Goal: Task Accomplishment & Management: Manage account settings

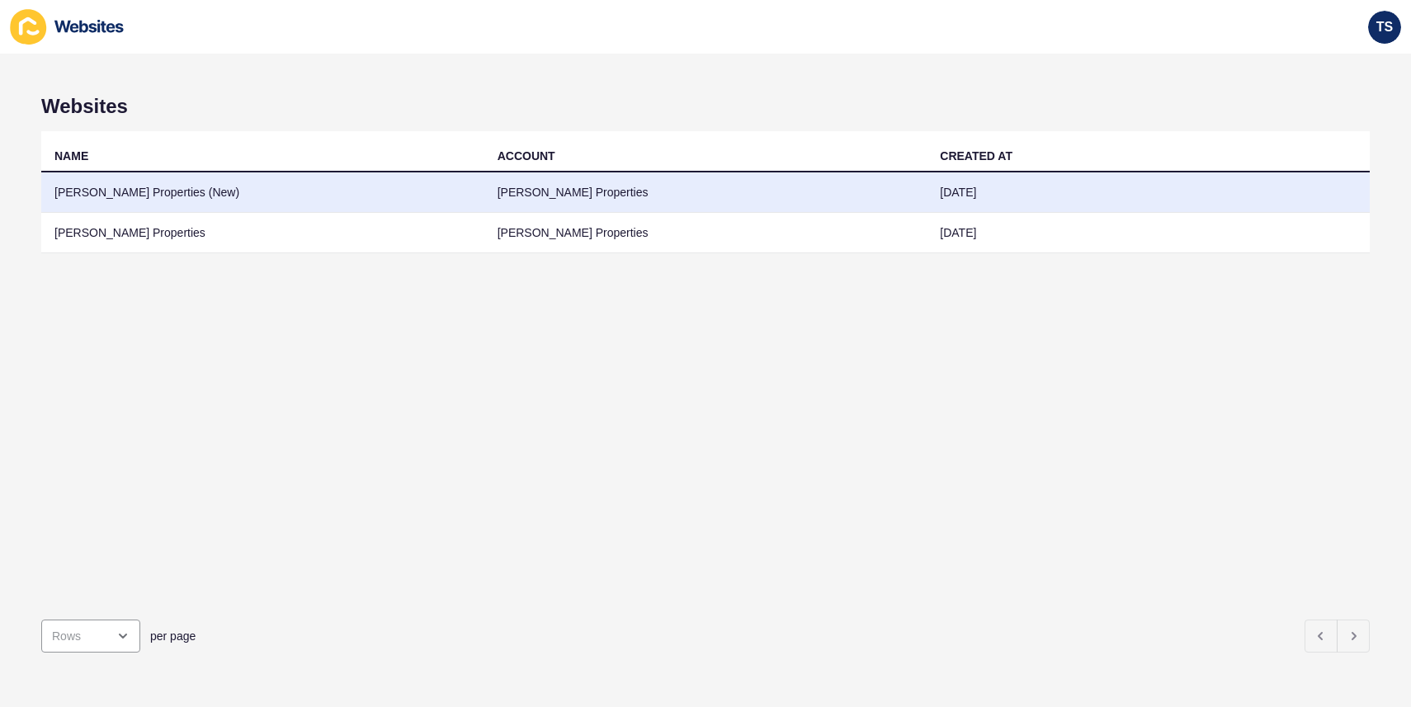
click at [340, 191] on td "[PERSON_NAME] Properties (New)" at bounding box center [262, 192] width 443 height 40
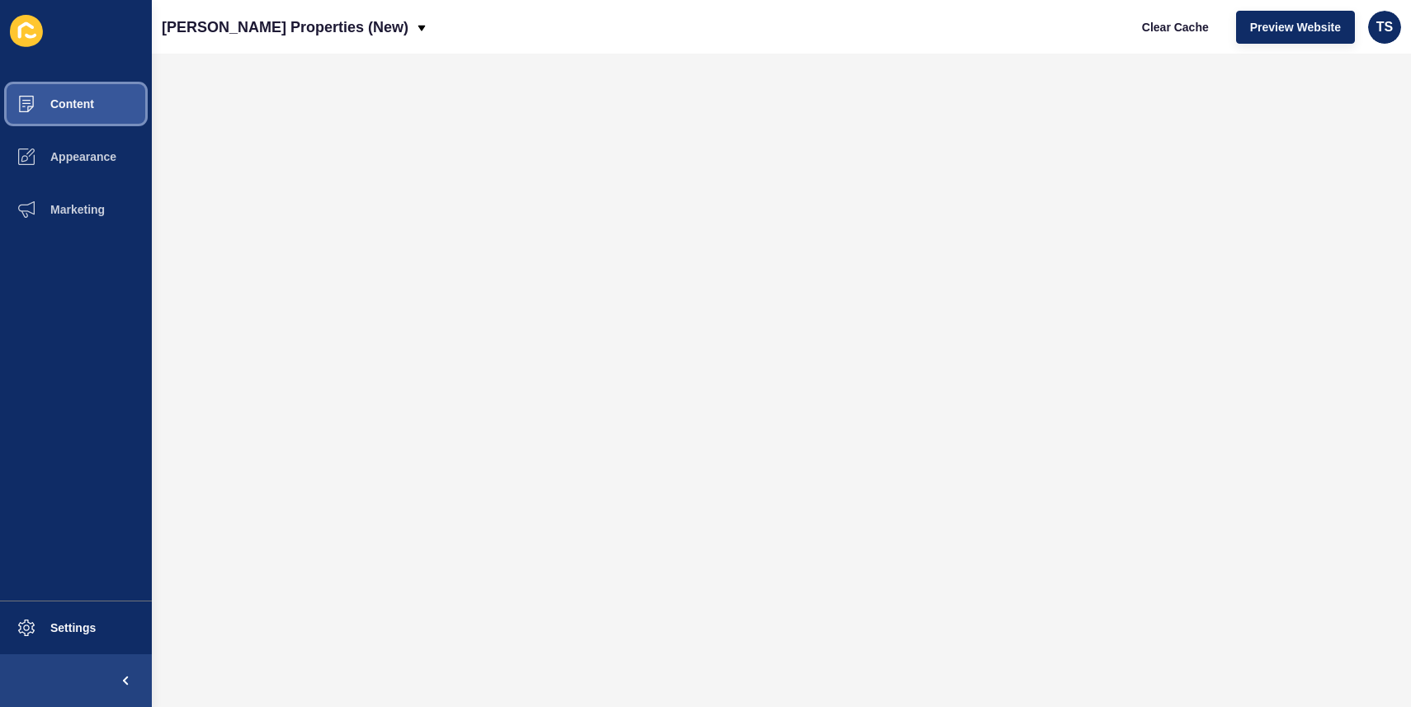
click at [95, 109] on button "Content" at bounding box center [76, 104] width 152 height 53
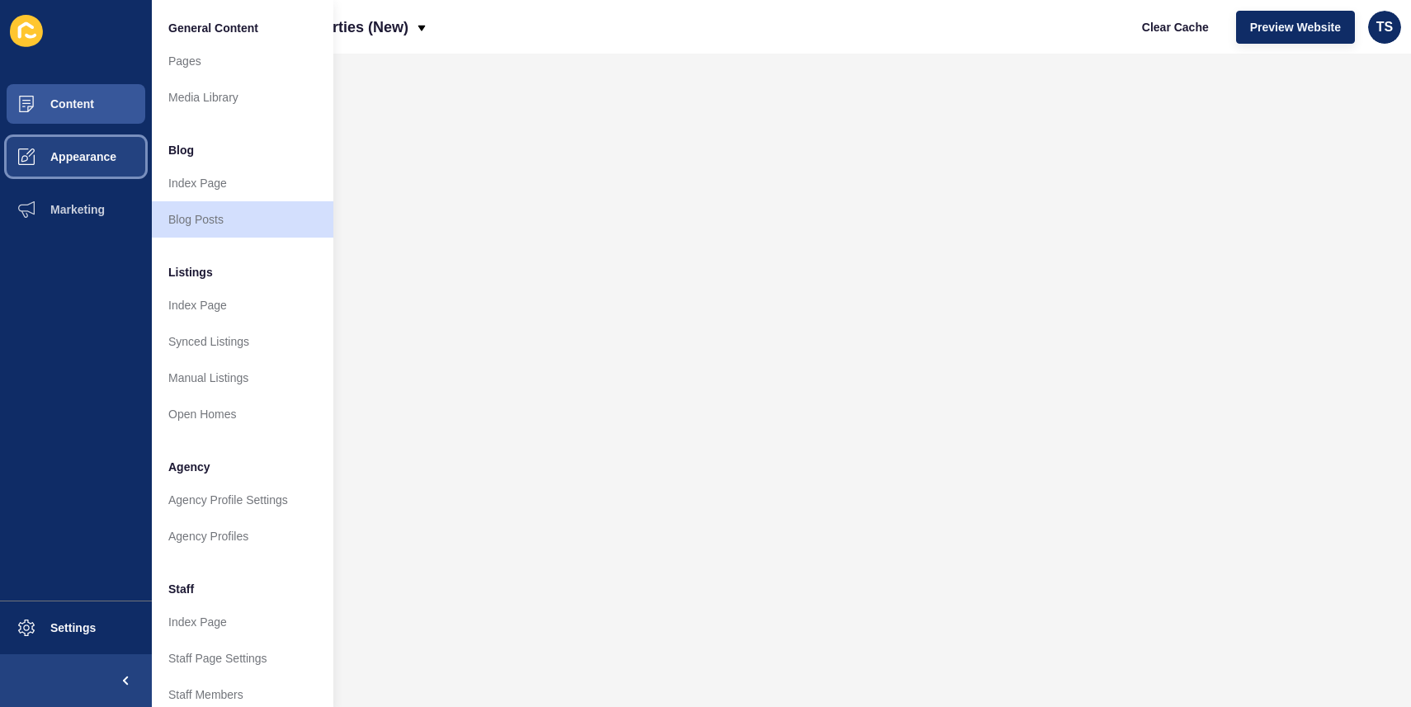
click at [73, 144] on button "Appearance" at bounding box center [76, 156] width 152 height 53
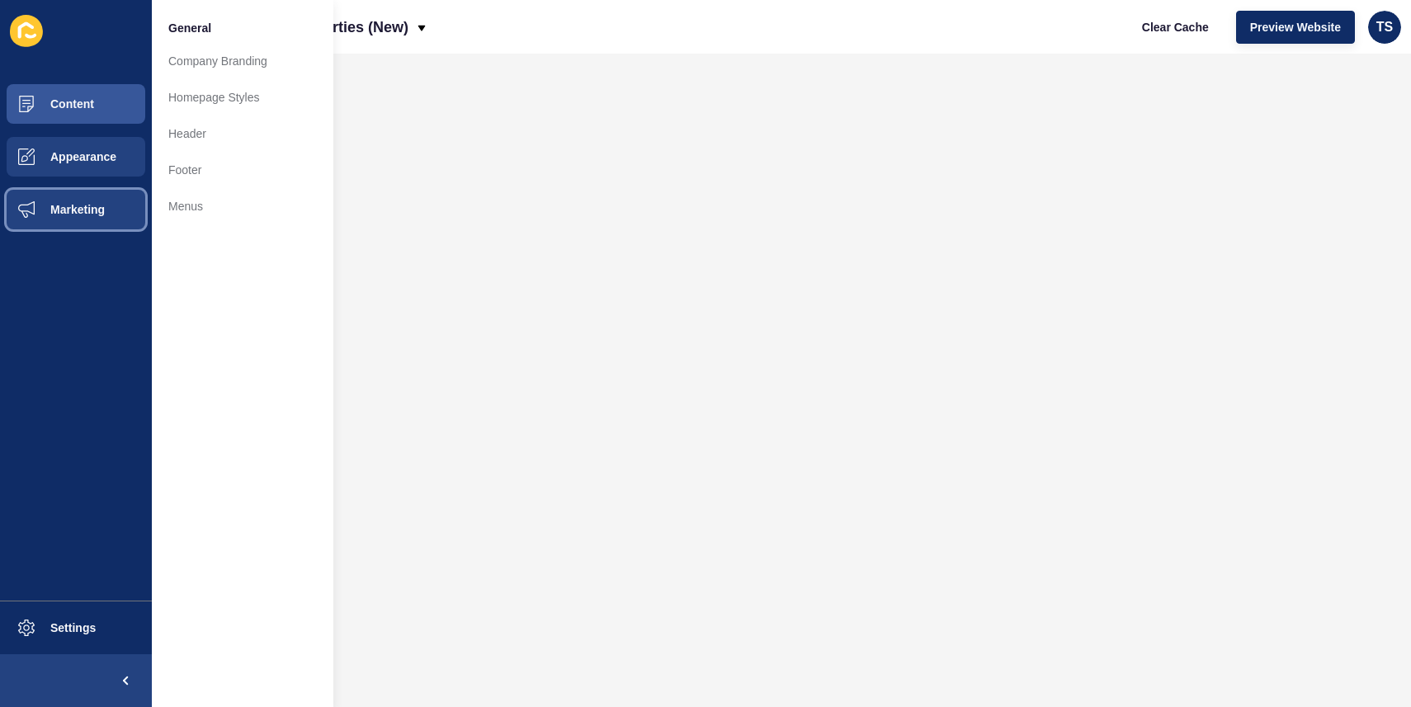
click at [73, 203] on span "Marketing" at bounding box center [51, 209] width 107 height 13
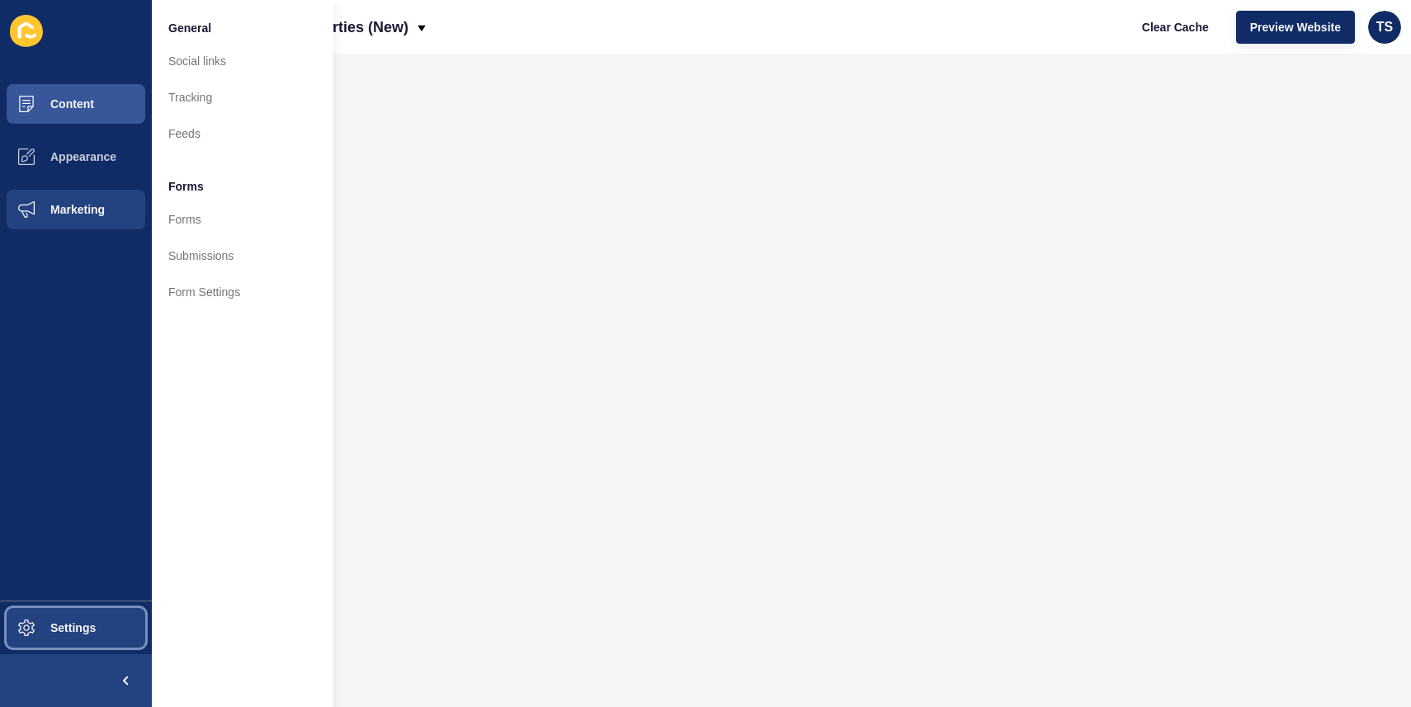
click at [65, 625] on span "Settings" at bounding box center [47, 627] width 98 height 13
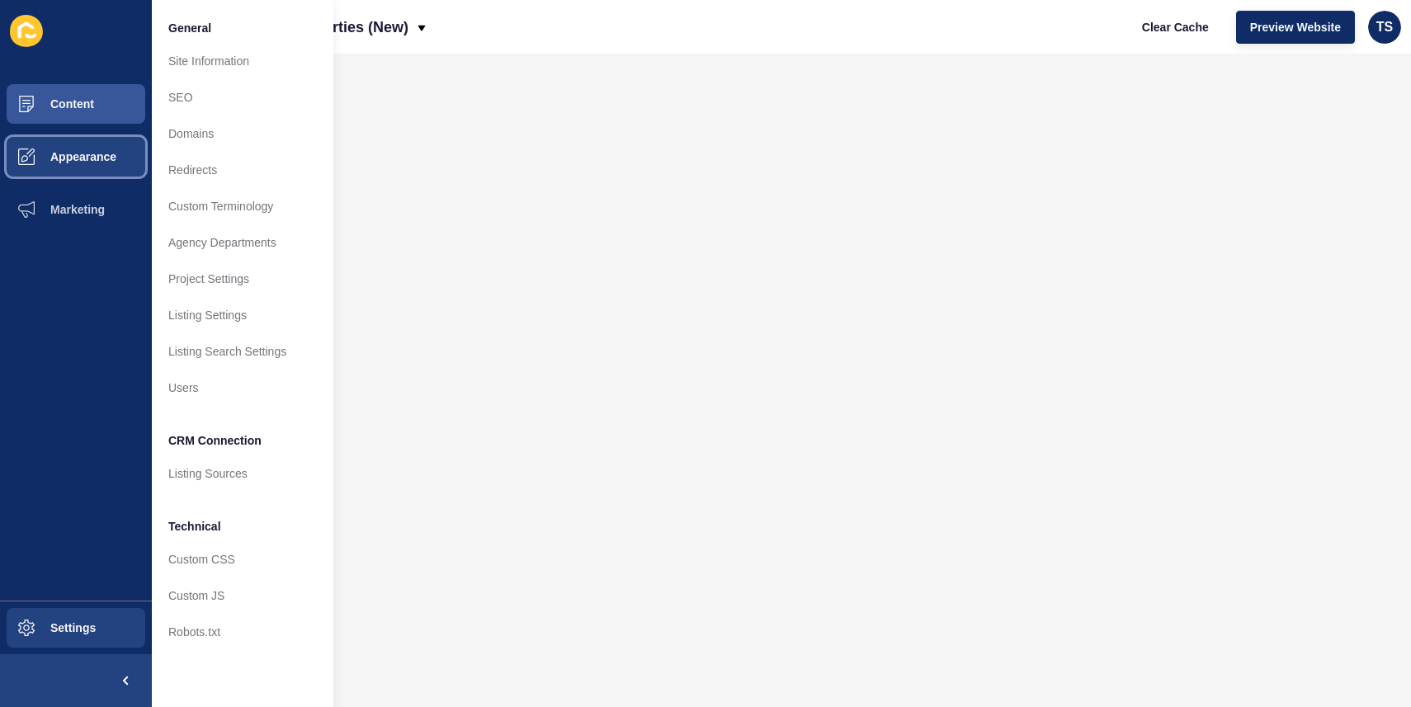
click at [49, 160] on span "Appearance" at bounding box center [57, 156] width 119 height 13
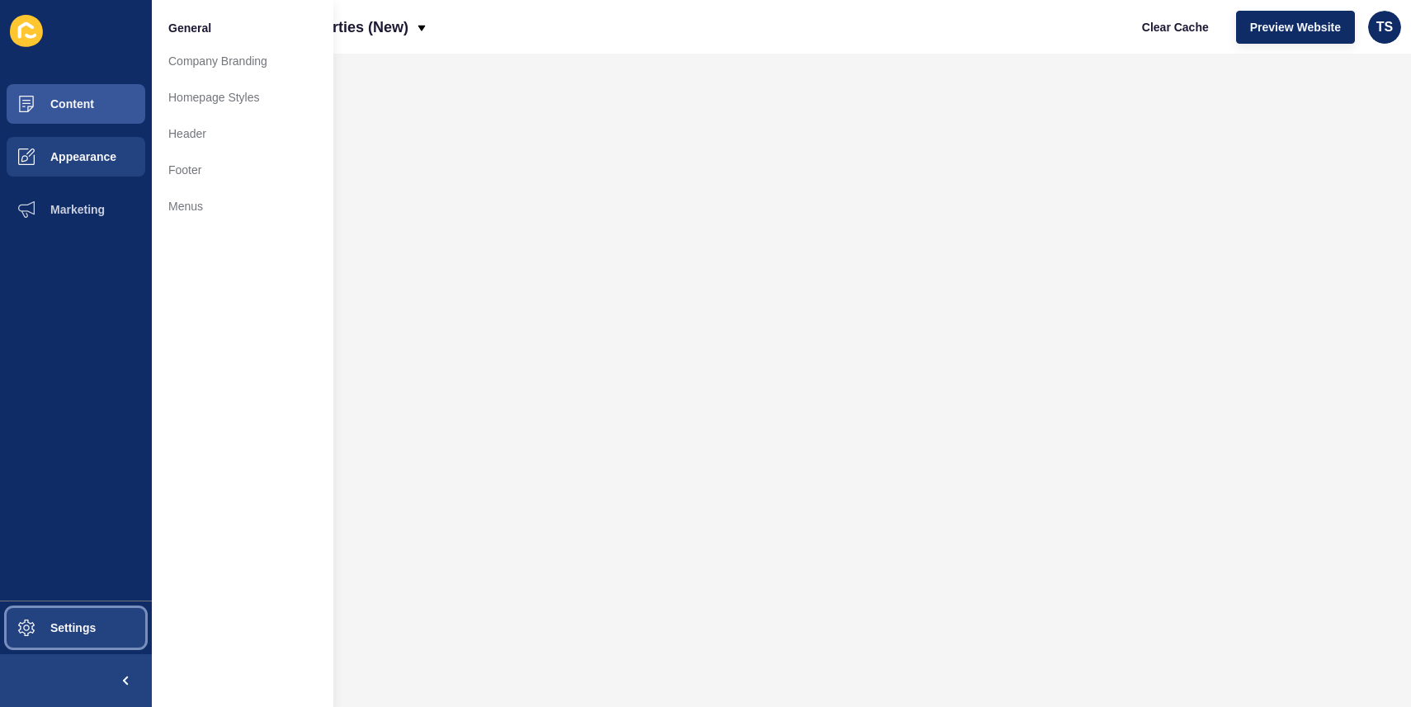
click at [66, 615] on button "Settings" at bounding box center [76, 627] width 152 height 53
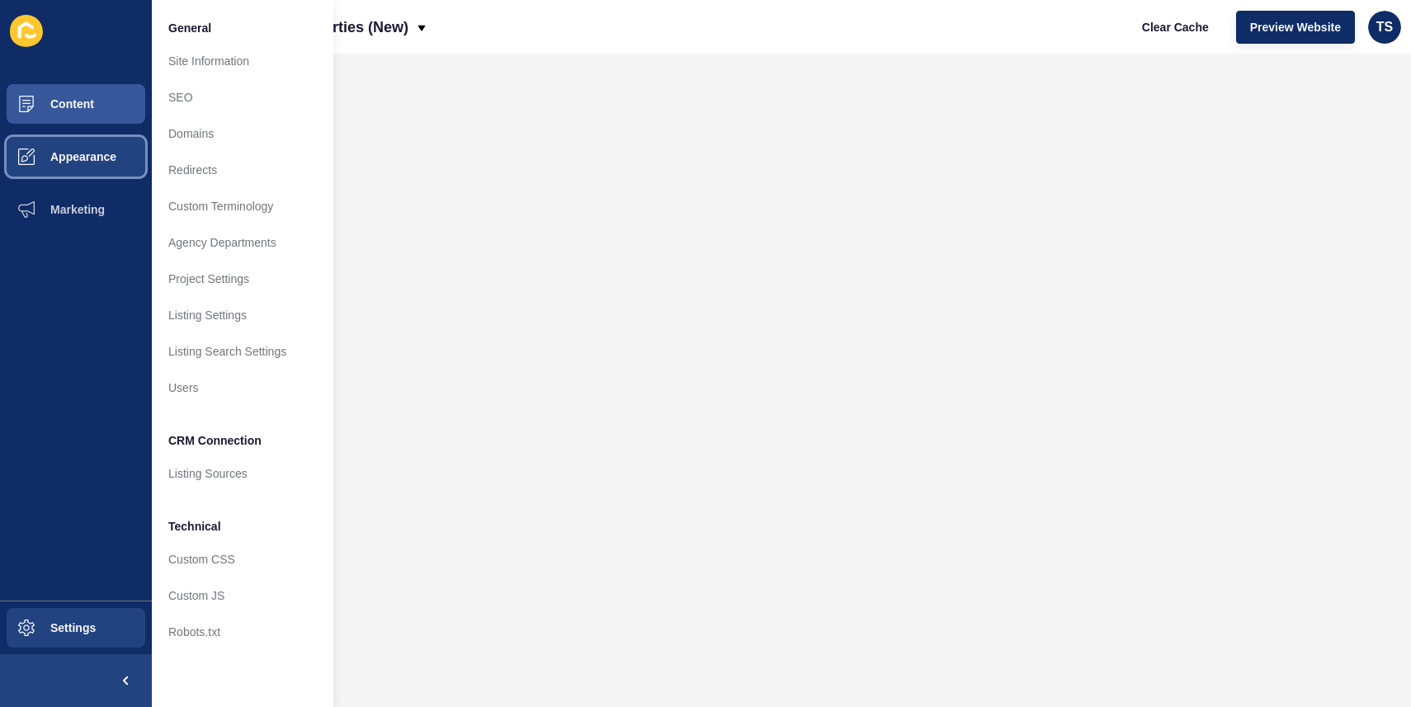
click at [102, 144] on button "Appearance" at bounding box center [76, 156] width 152 height 53
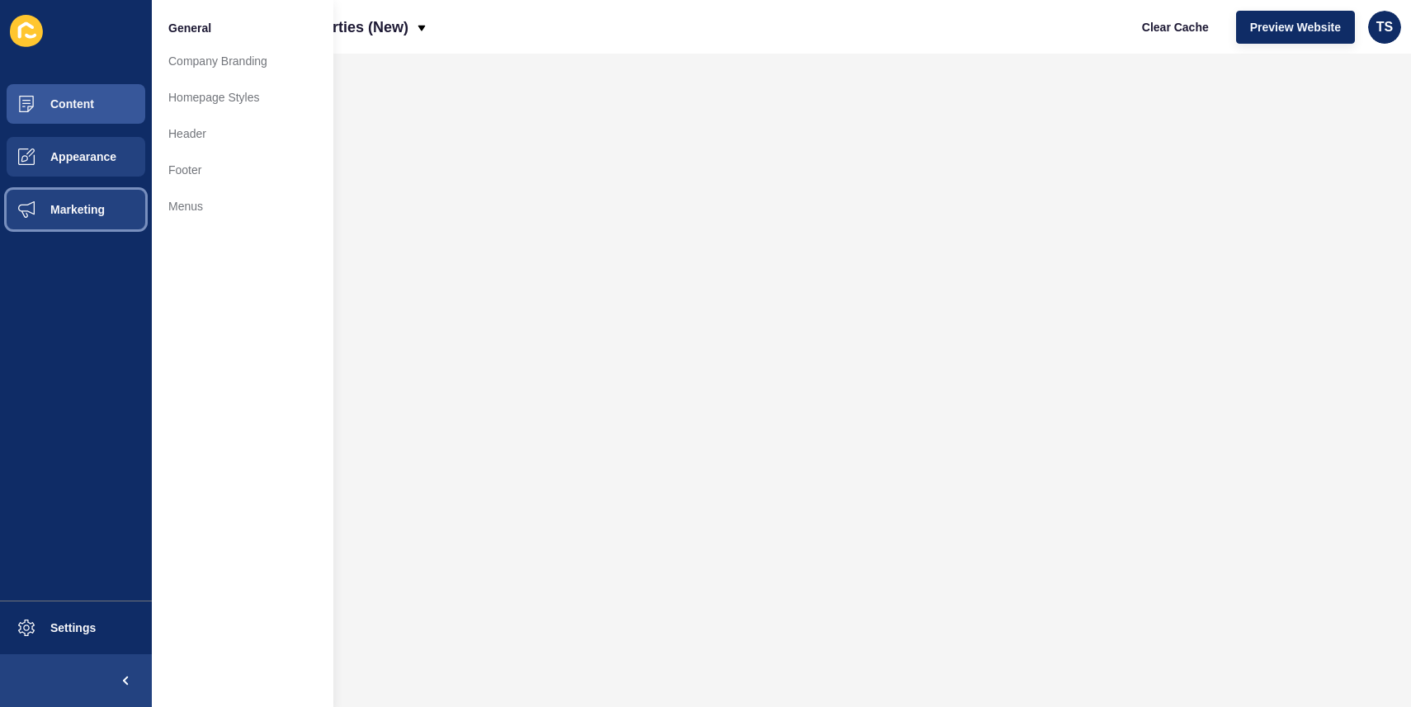
click at [90, 210] on span "Marketing" at bounding box center [51, 209] width 107 height 13
click at [91, 175] on button "Appearance" at bounding box center [76, 156] width 152 height 53
click at [101, 103] on button "Content" at bounding box center [76, 104] width 152 height 53
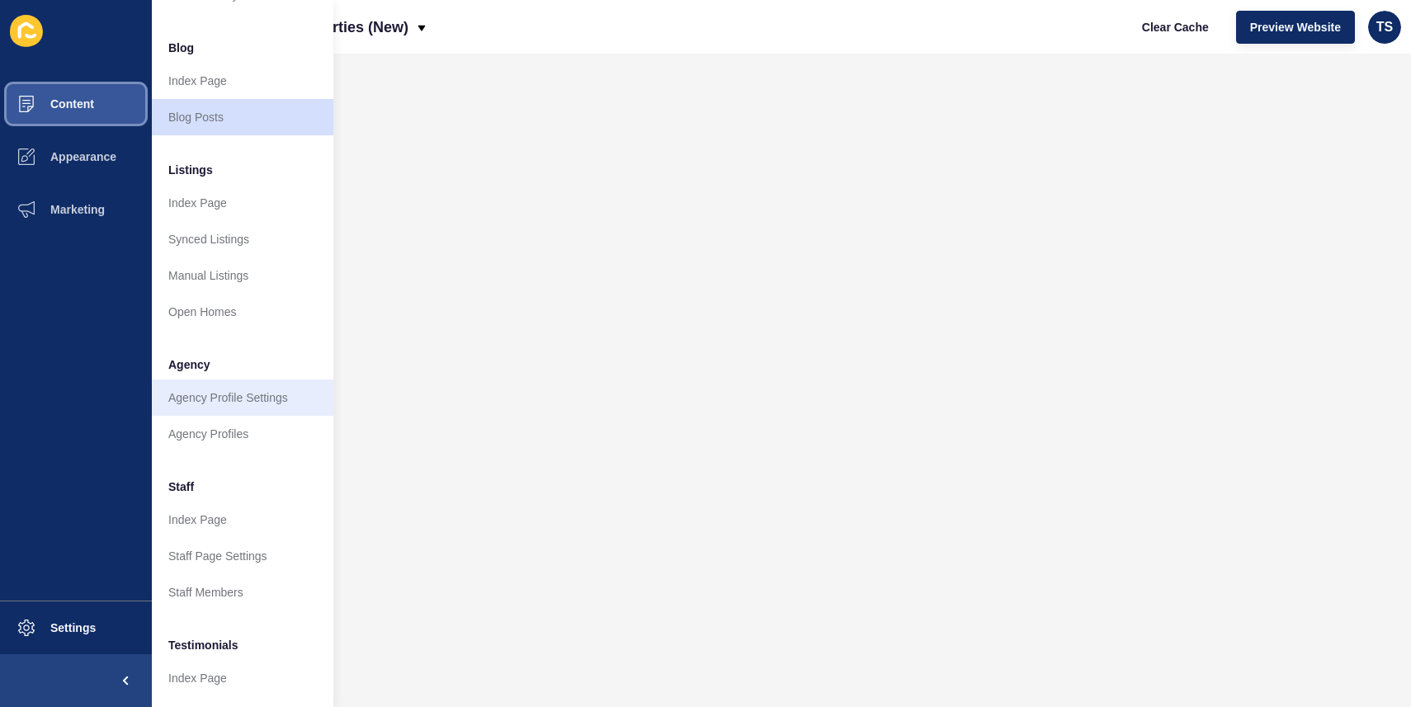
scroll to position [116, 0]
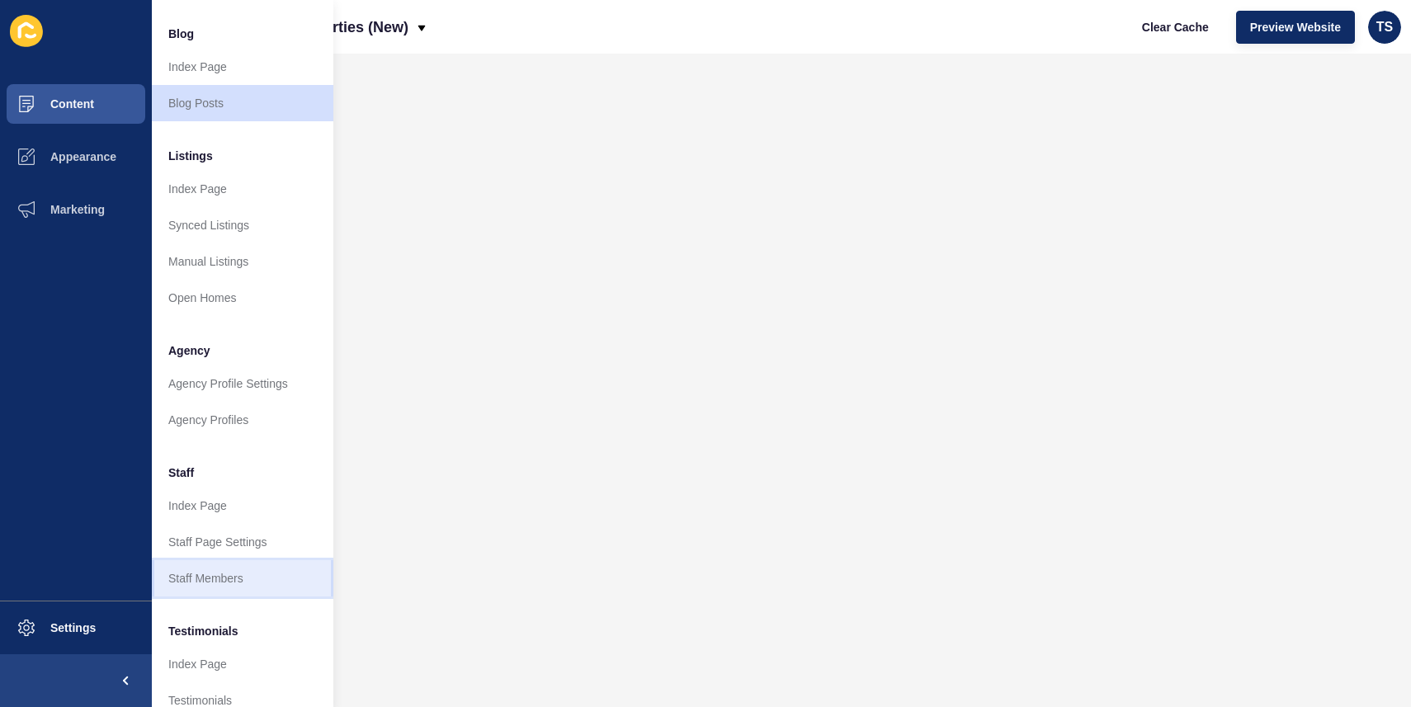
click at [222, 580] on link "Staff Members" at bounding box center [243, 578] width 182 height 36
